Goal: Task Accomplishment & Management: Use online tool/utility

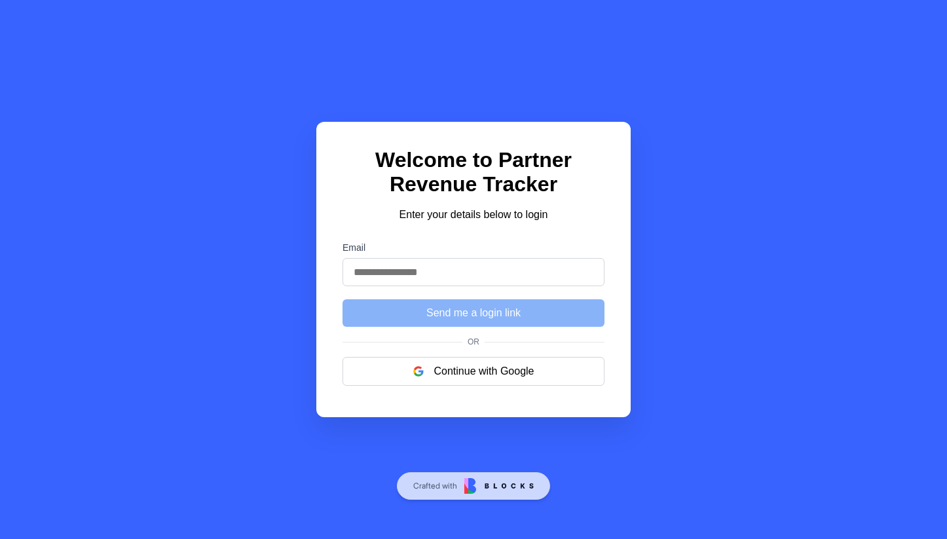
click at [470, 278] on input "Email" at bounding box center [474, 272] width 262 height 28
type input "**********"
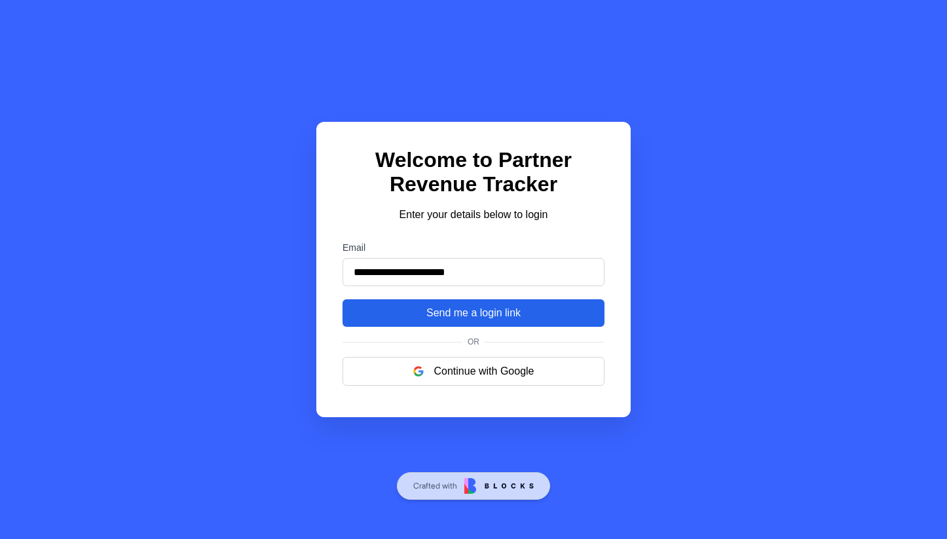
click at [489, 310] on button "Send me a login link" at bounding box center [474, 313] width 262 height 28
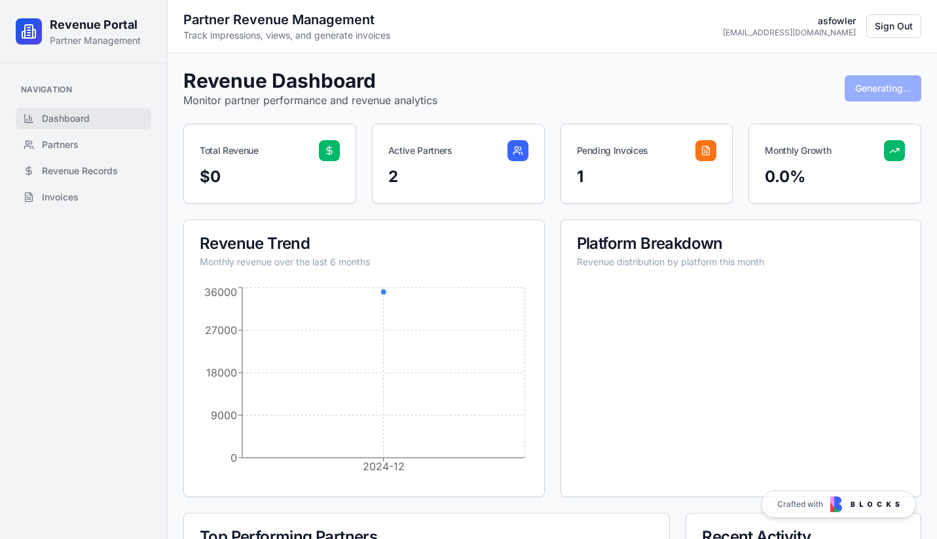
click at [71, 41] on p "Partner Management" at bounding box center [95, 40] width 91 height 13
click at [39, 26] on div at bounding box center [29, 31] width 26 height 26
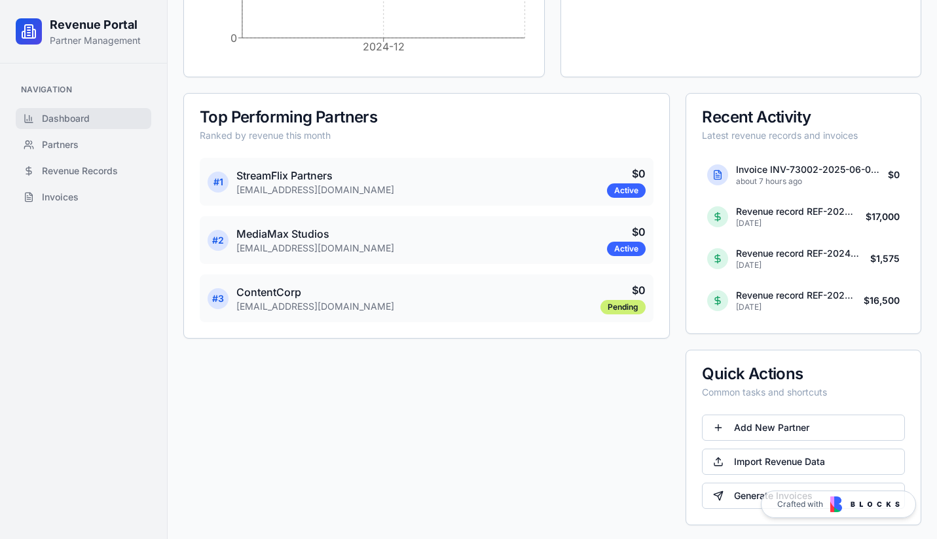
scroll to position [422, 0]
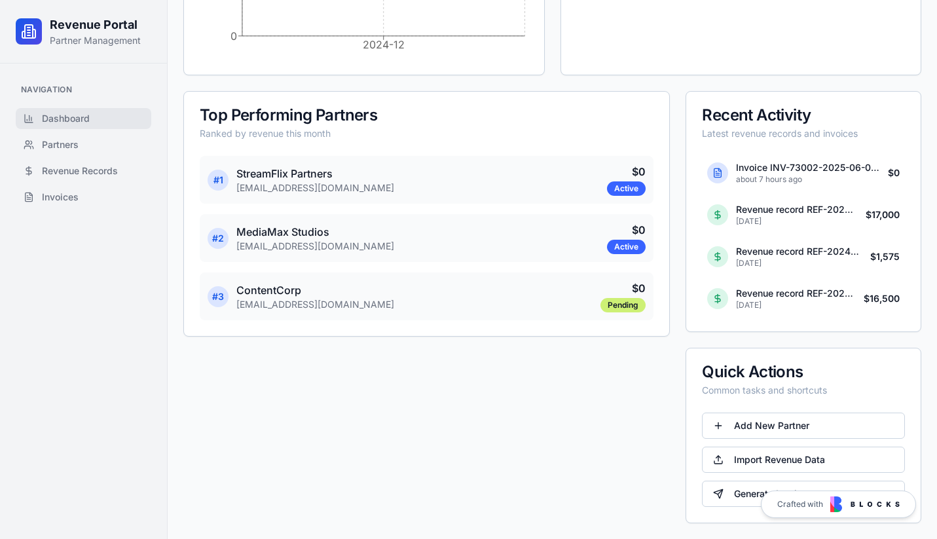
click at [869, 500] on img at bounding box center [864, 504] width 69 height 16
